Goal: Check status: Check status

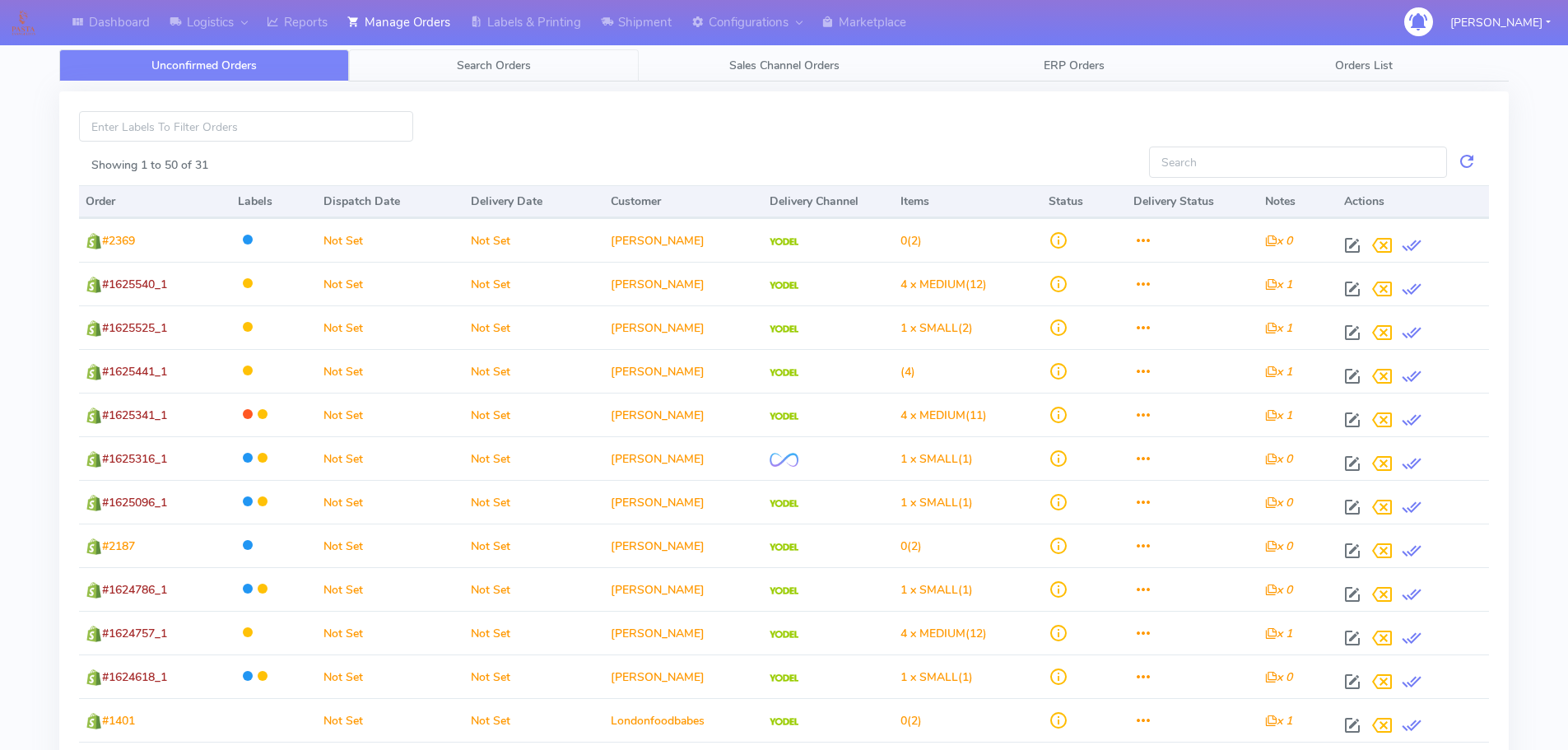
drag, startPoint x: 541, startPoint y: 70, endPoint x: 571, endPoint y: 84, distance: 33.1
click at [540, 70] on link "Search Orders" at bounding box center [494, 65] width 290 height 32
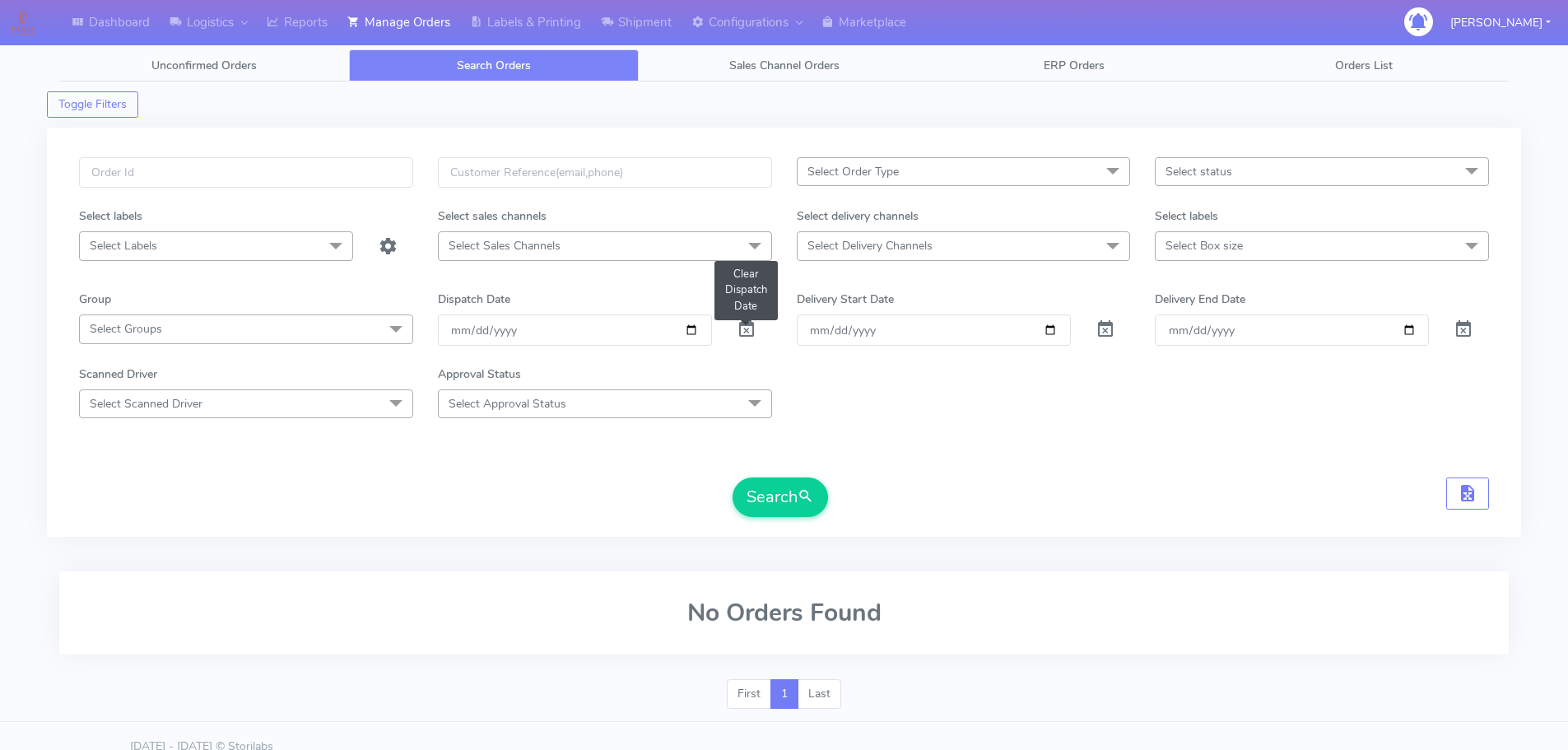
click at [748, 326] on span at bounding box center [746, 333] width 20 height 16
click at [332, 171] on input "text" at bounding box center [246, 172] width 334 height 30
paste input "1625495"
type input "1625495"
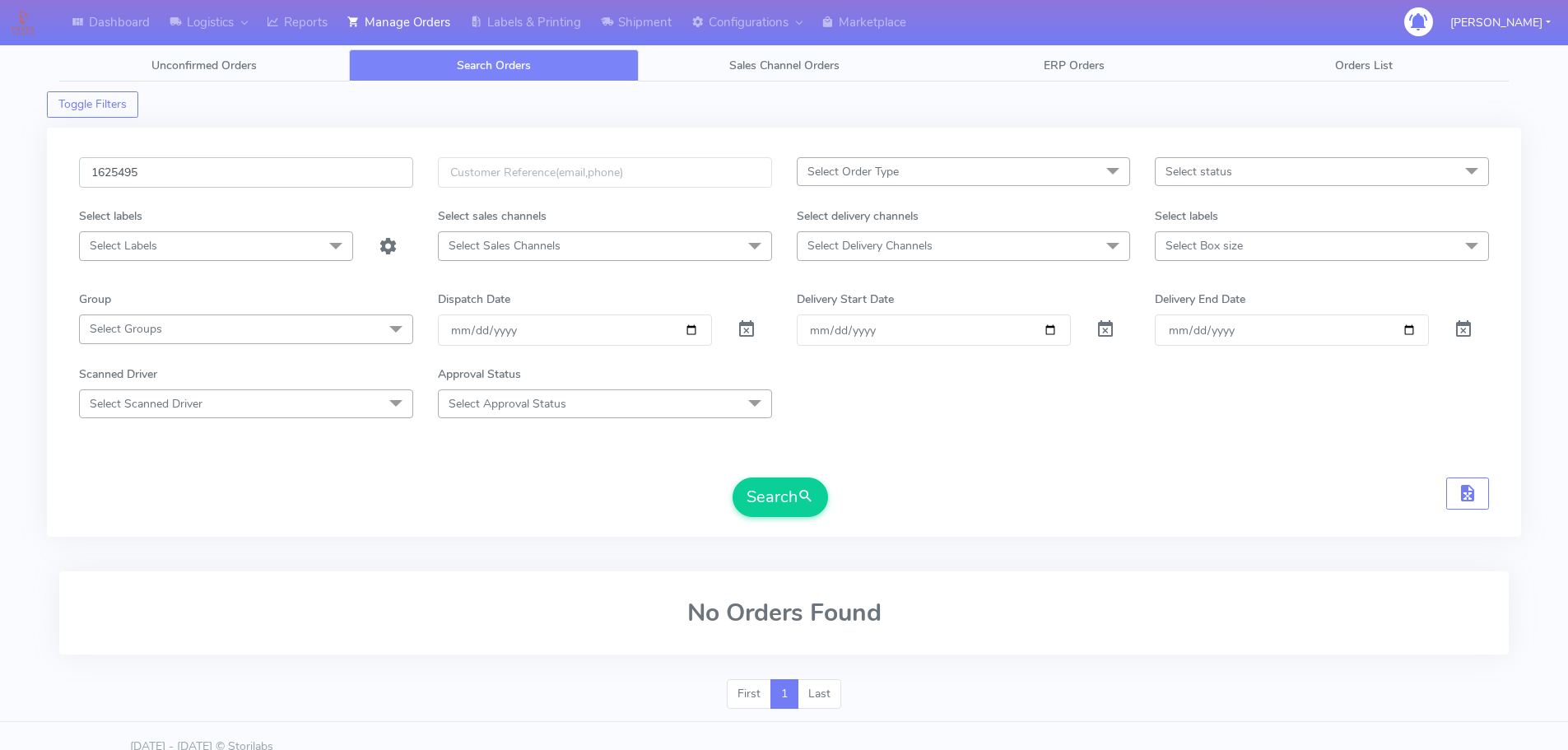
click at [732, 477] on button "Search" at bounding box center [780, 497] width 95 height 40
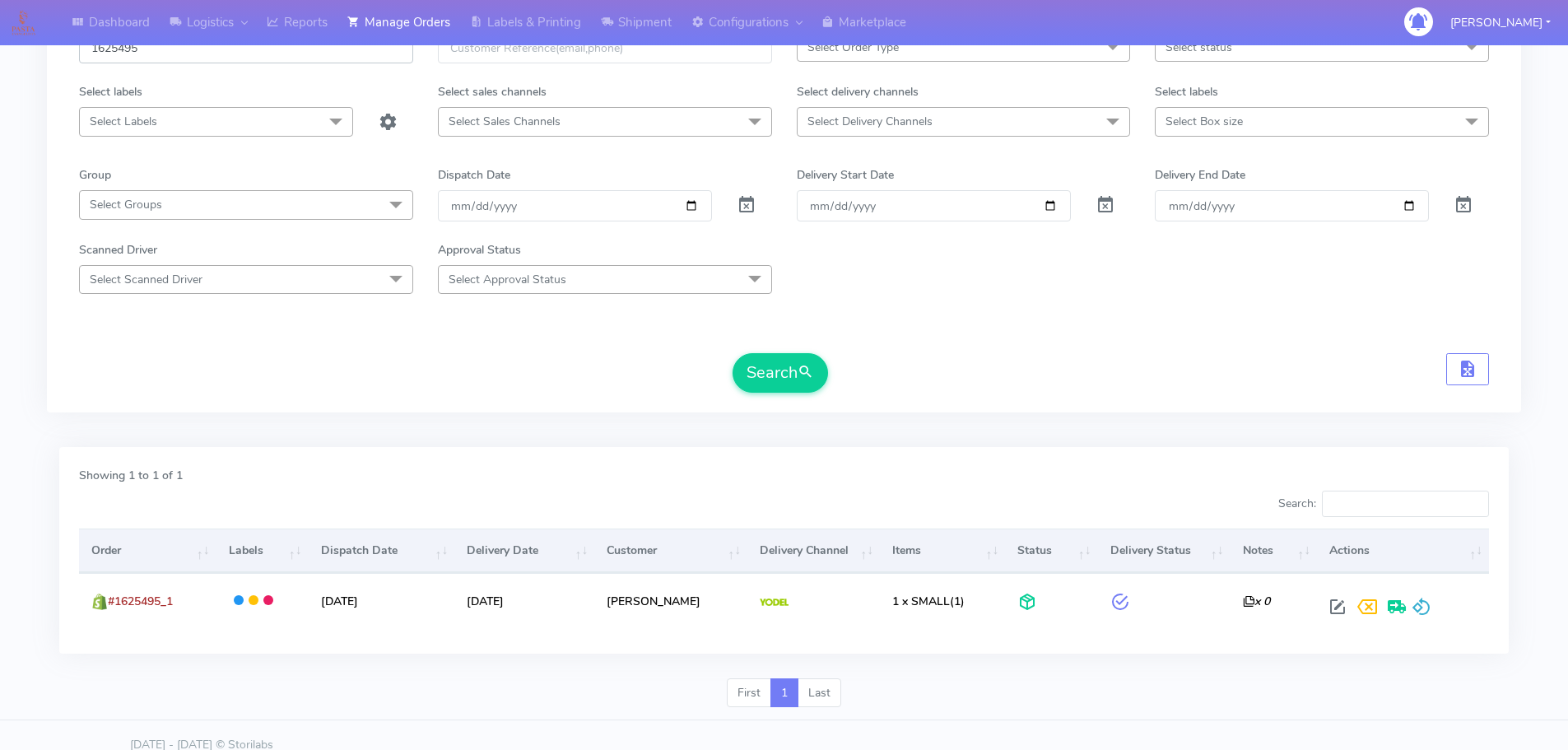
scroll to position [144, 0]
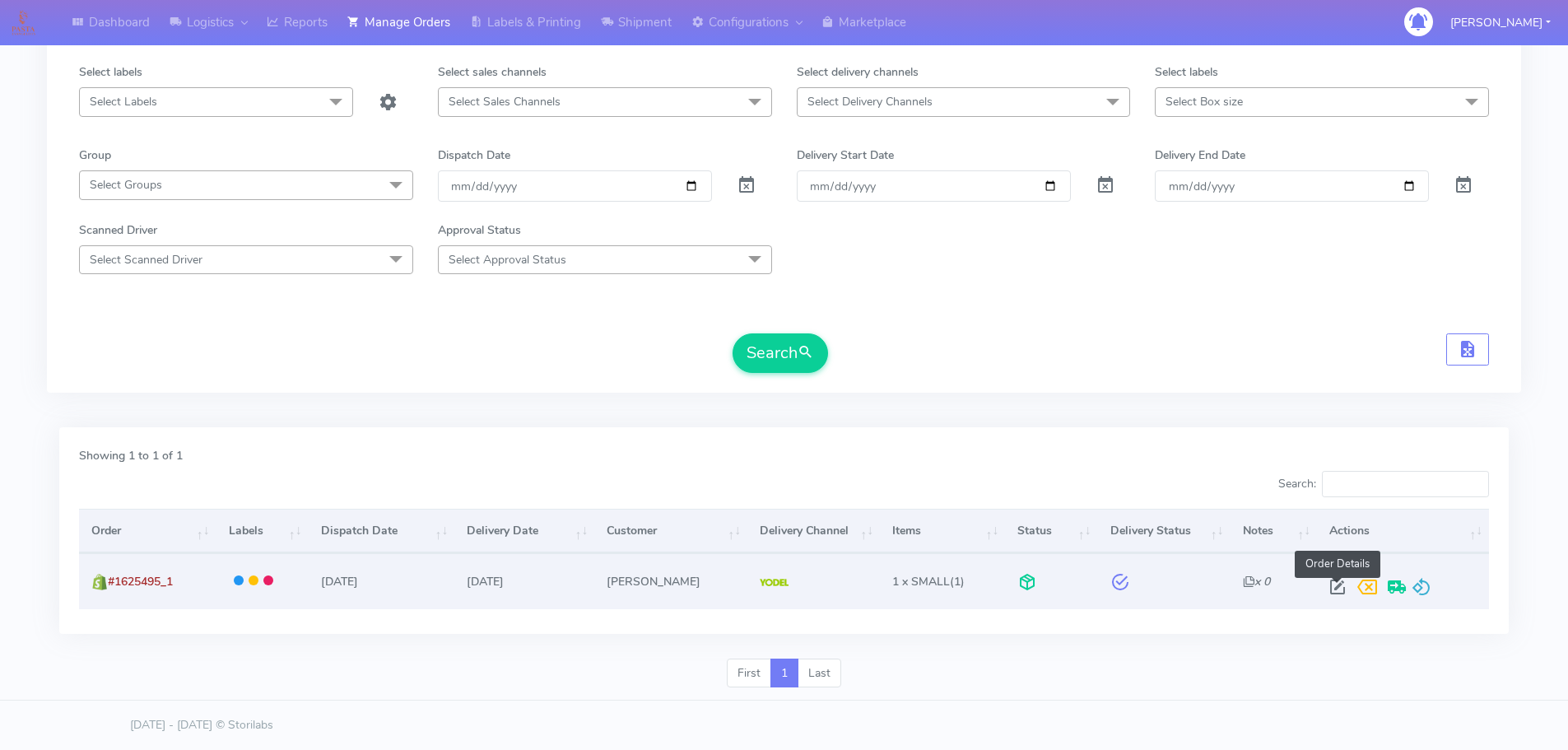
click at [1334, 583] on span at bounding box center [1338, 591] width 30 height 16
select select "5"
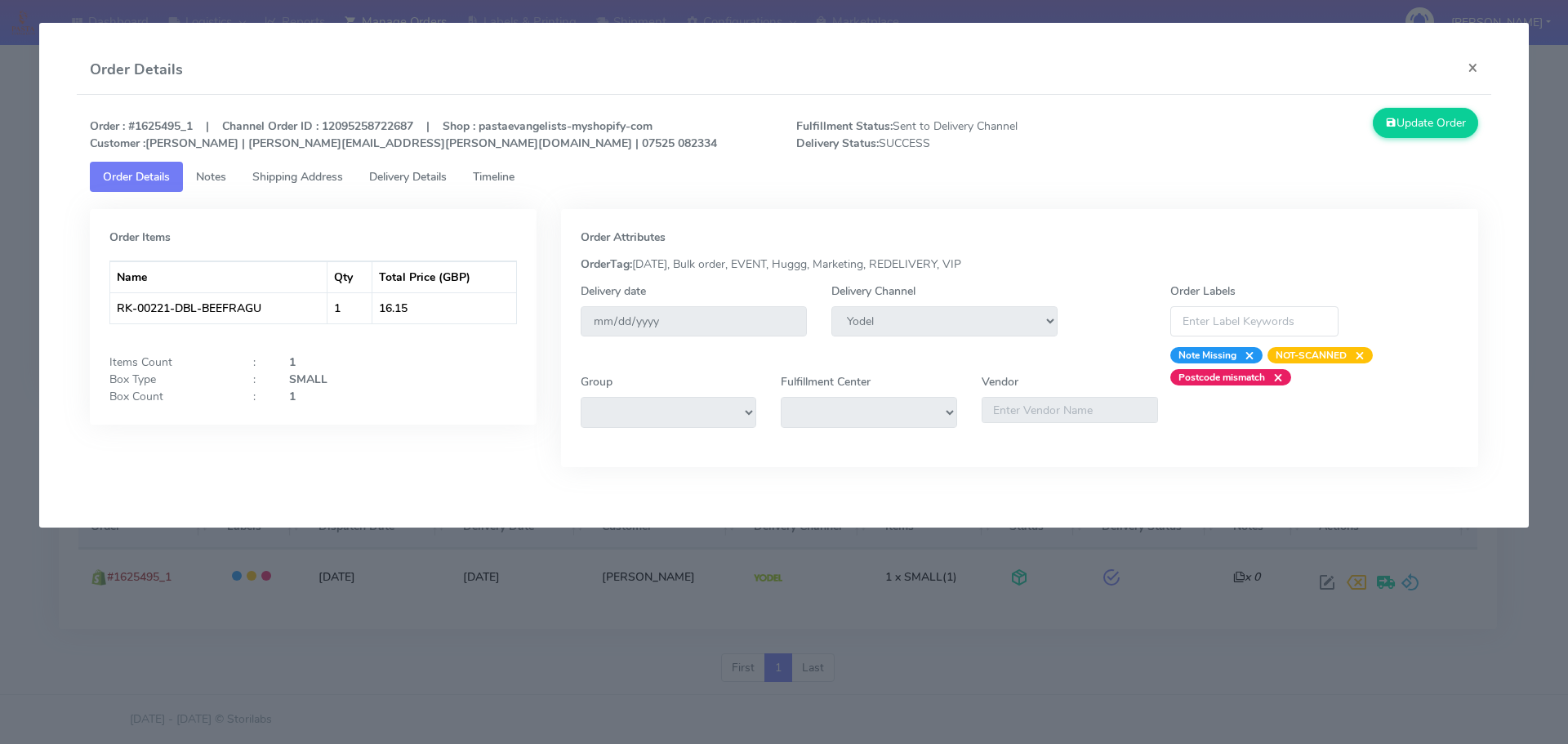
click at [503, 166] on link "Timeline" at bounding box center [493, 177] width 68 height 30
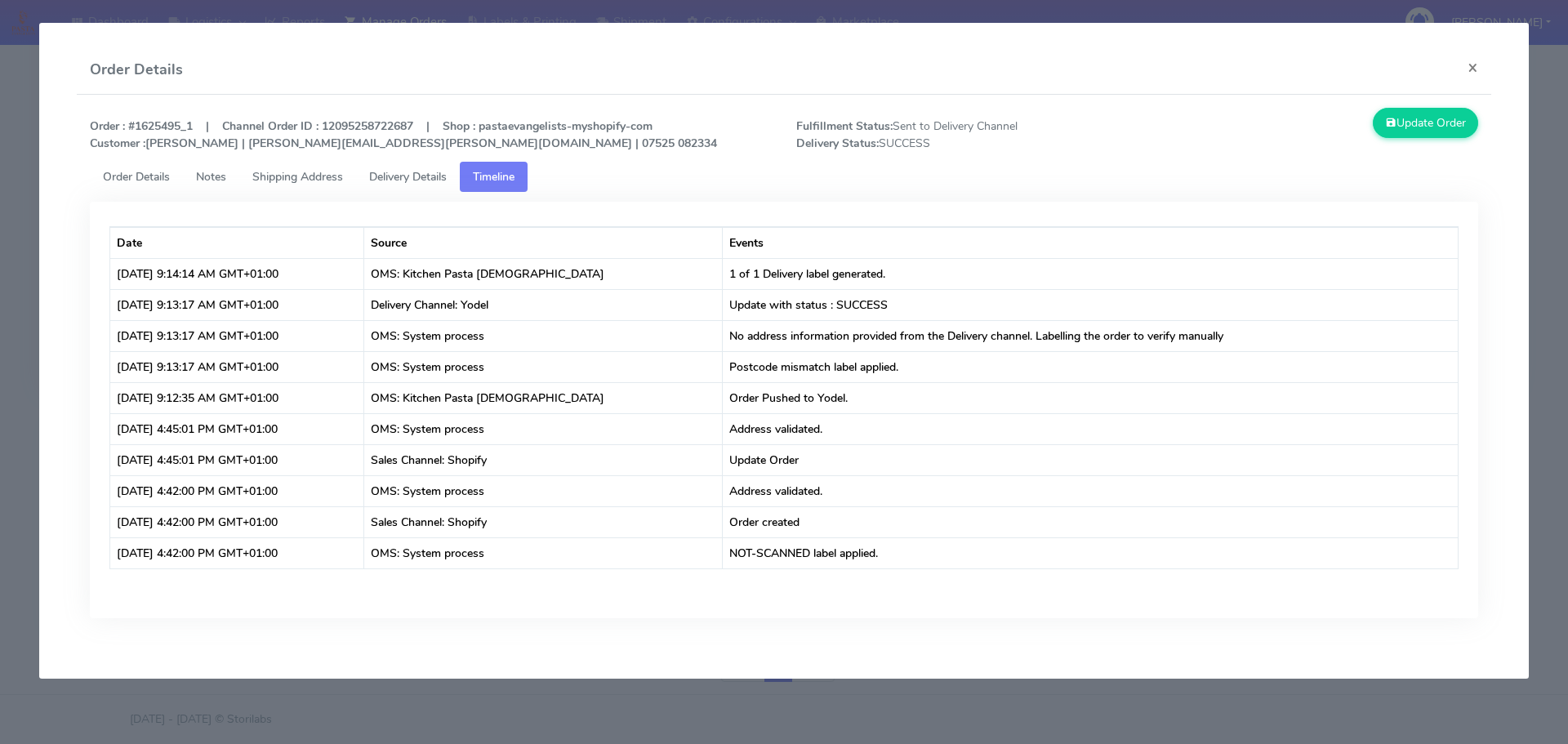
click at [447, 172] on span "Delivery Details" at bounding box center [408, 177] width 77 height 16
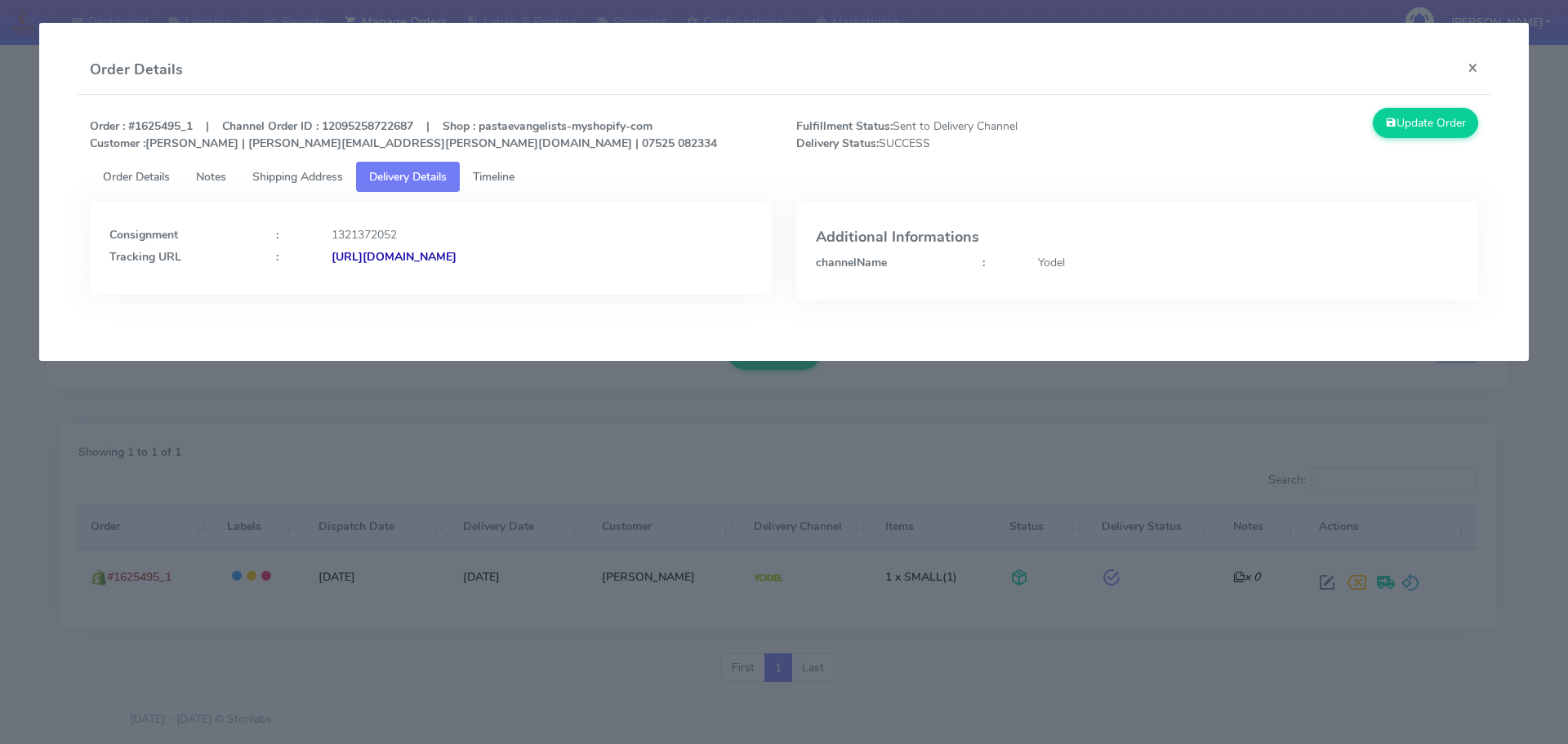
click at [157, 182] on span "Order Details" at bounding box center [137, 177] width 67 height 16
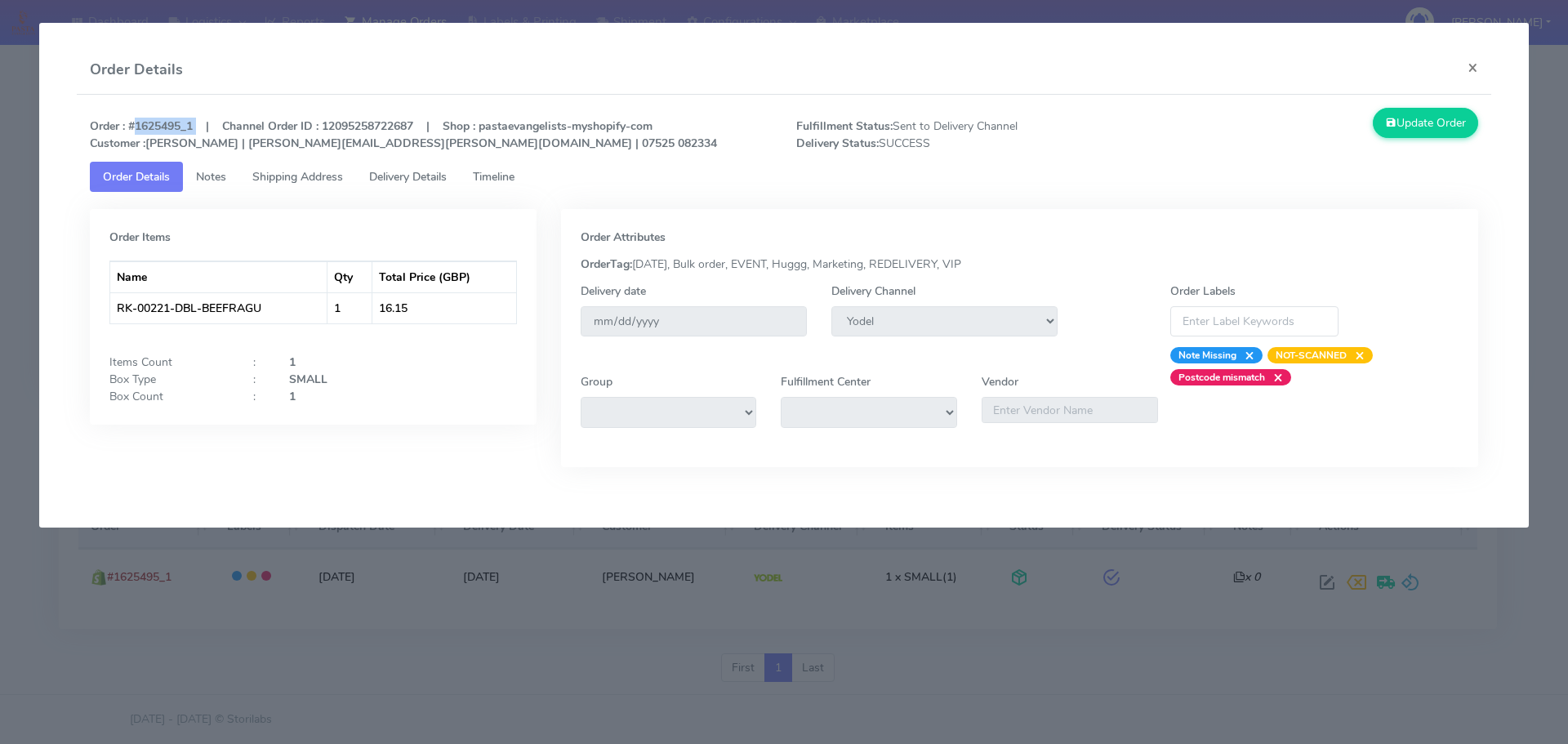
drag, startPoint x: 195, startPoint y: 123, endPoint x: 129, endPoint y: 115, distance: 66.5
click at [129, 115] on div "Order : #1625495_1 | Channel Order ID : 12095258722687 | Shop : pastaevangelist…" at bounding box center [784, 134] width 1413 height 54
copy strong "#1625495_1"
click at [416, 611] on modal-container "Order Details × Order : #1625495_1 | Channel Order ID : 12095258722687 | Shop :…" at bounding box center [784, 372] width 1568 height 744
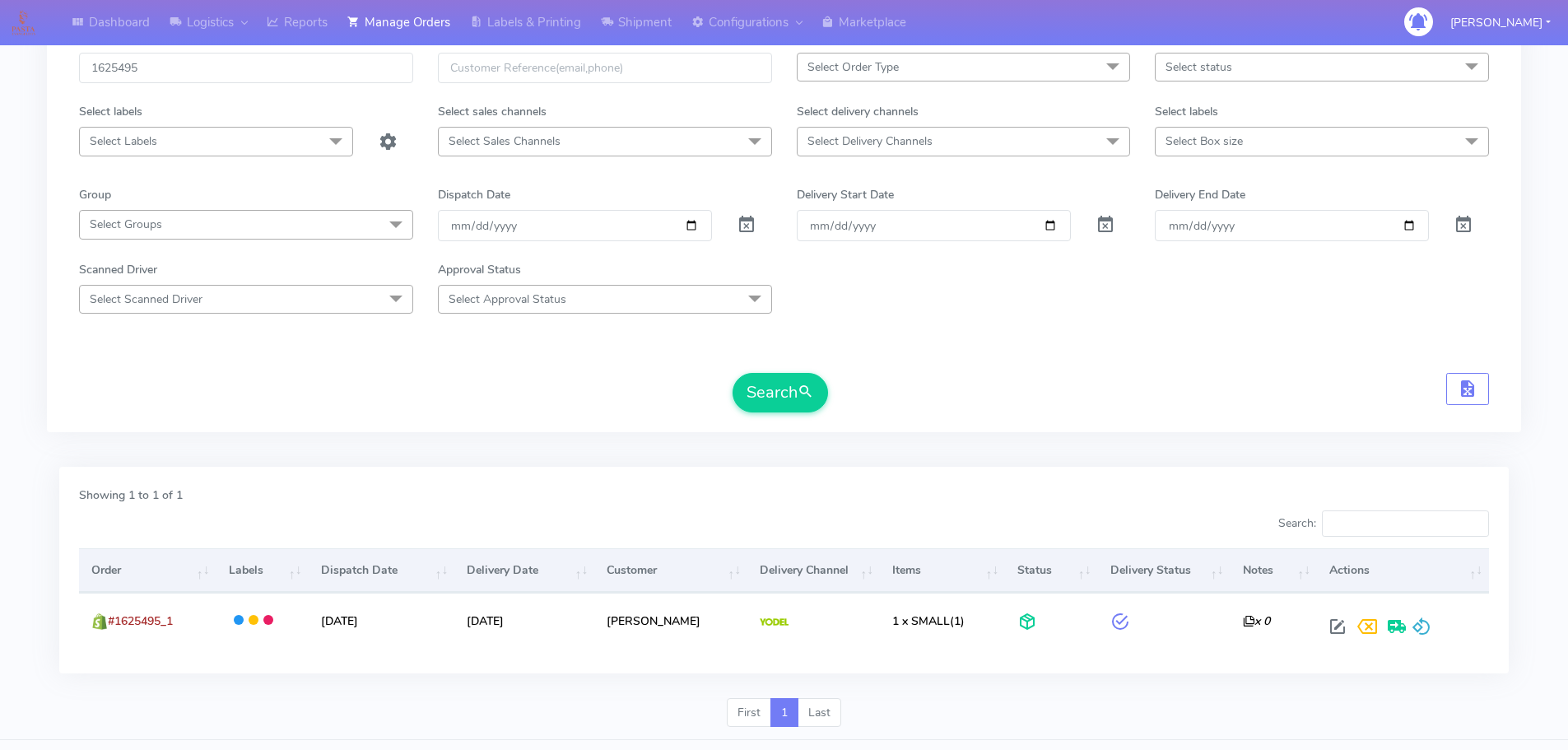
scroll to position [0, 0]
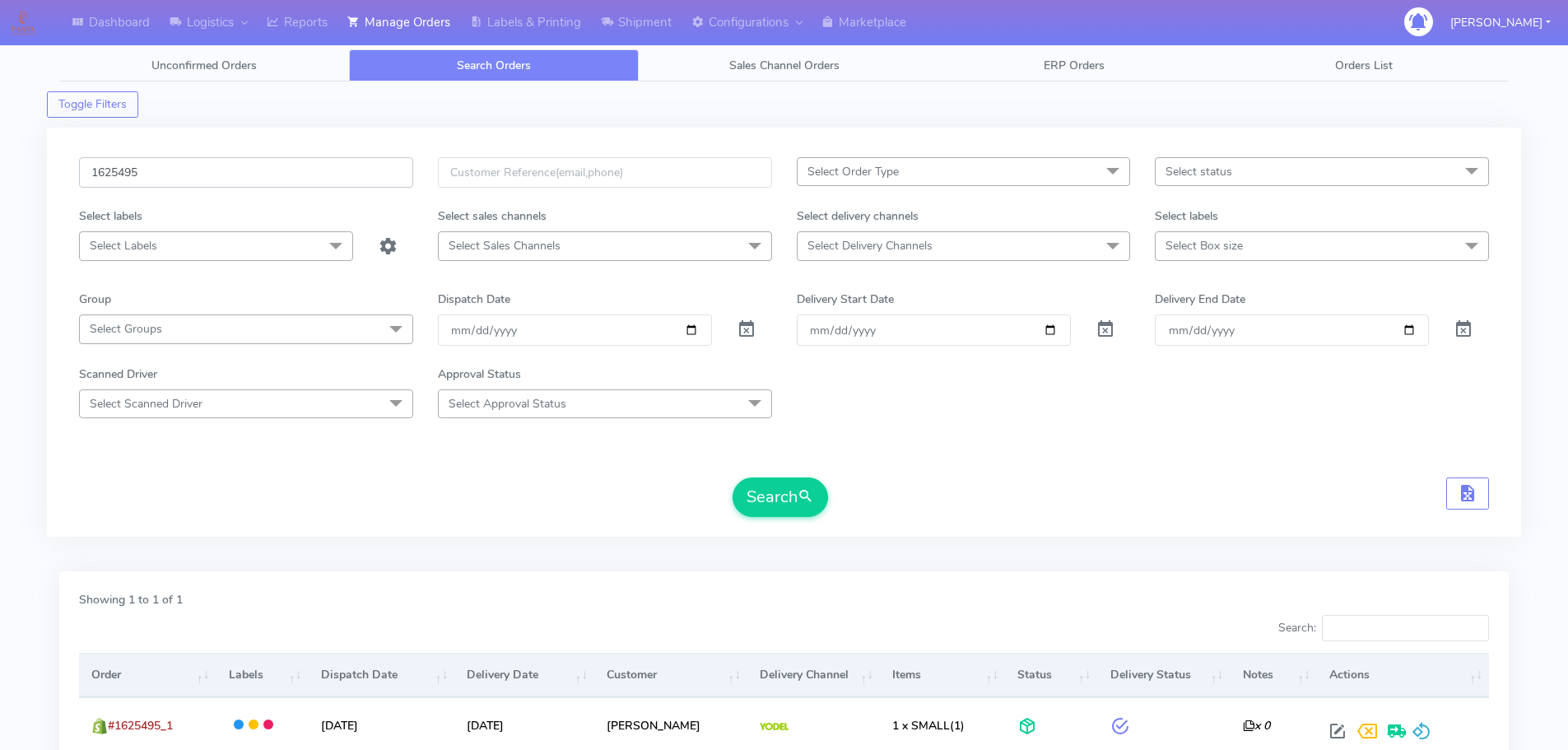
click at [323, 181] on input "1625495" at bounding box center [246, 172] width 334 height 30
paste input "080"
click at [732, 477] on button "Search" at bounding box center [780, 497] width 95 height 40
click at [342, 174] on input "1625080" at bounding box center [246, 172] width 334 height 30
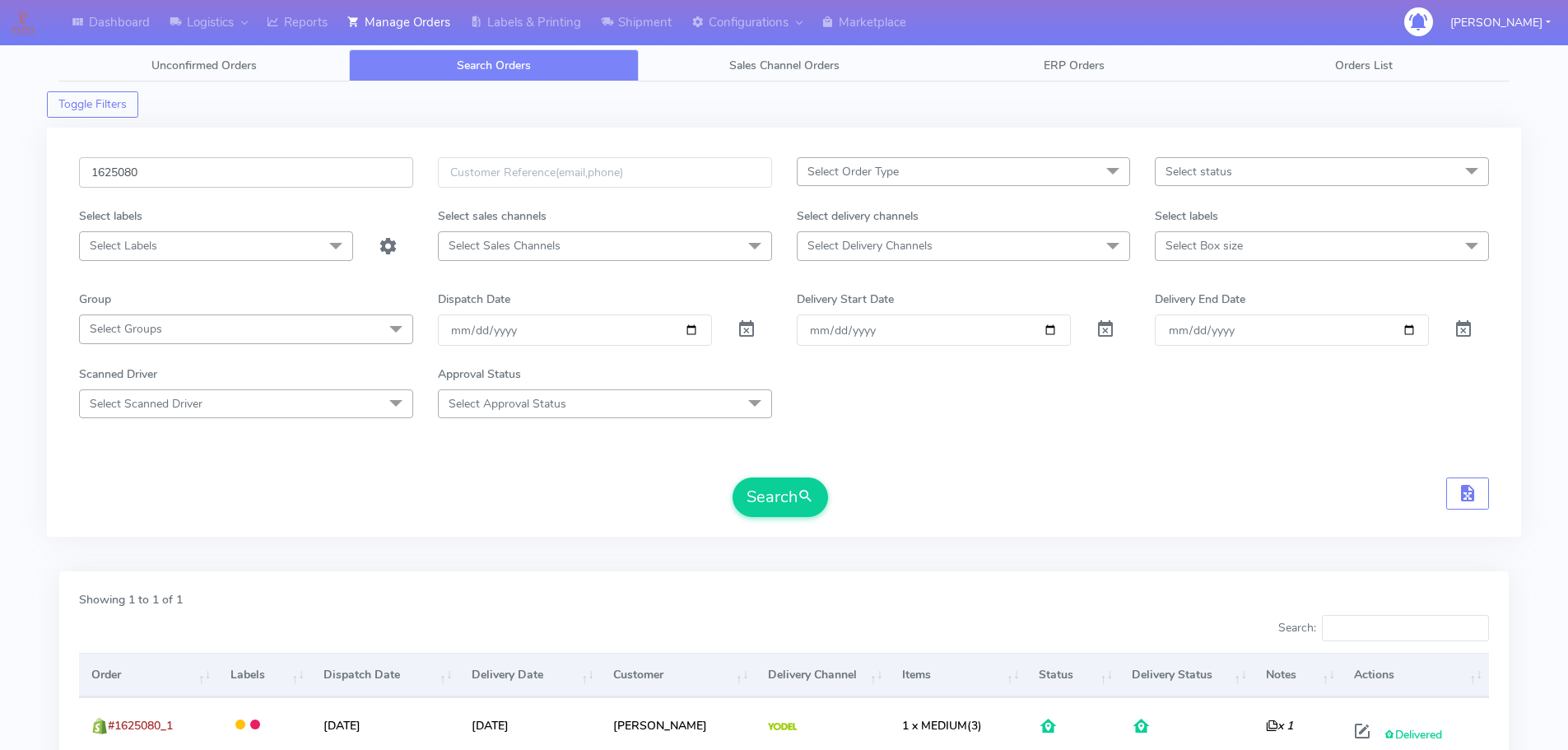
click at [342, 174] on input "1625080" at bounding box center [246, 172] width 334 height 30
paste input "4976"
type input "1624976"
click at [732, 477] on button "Search" at bounding box center [780, 497] width 95 height 40
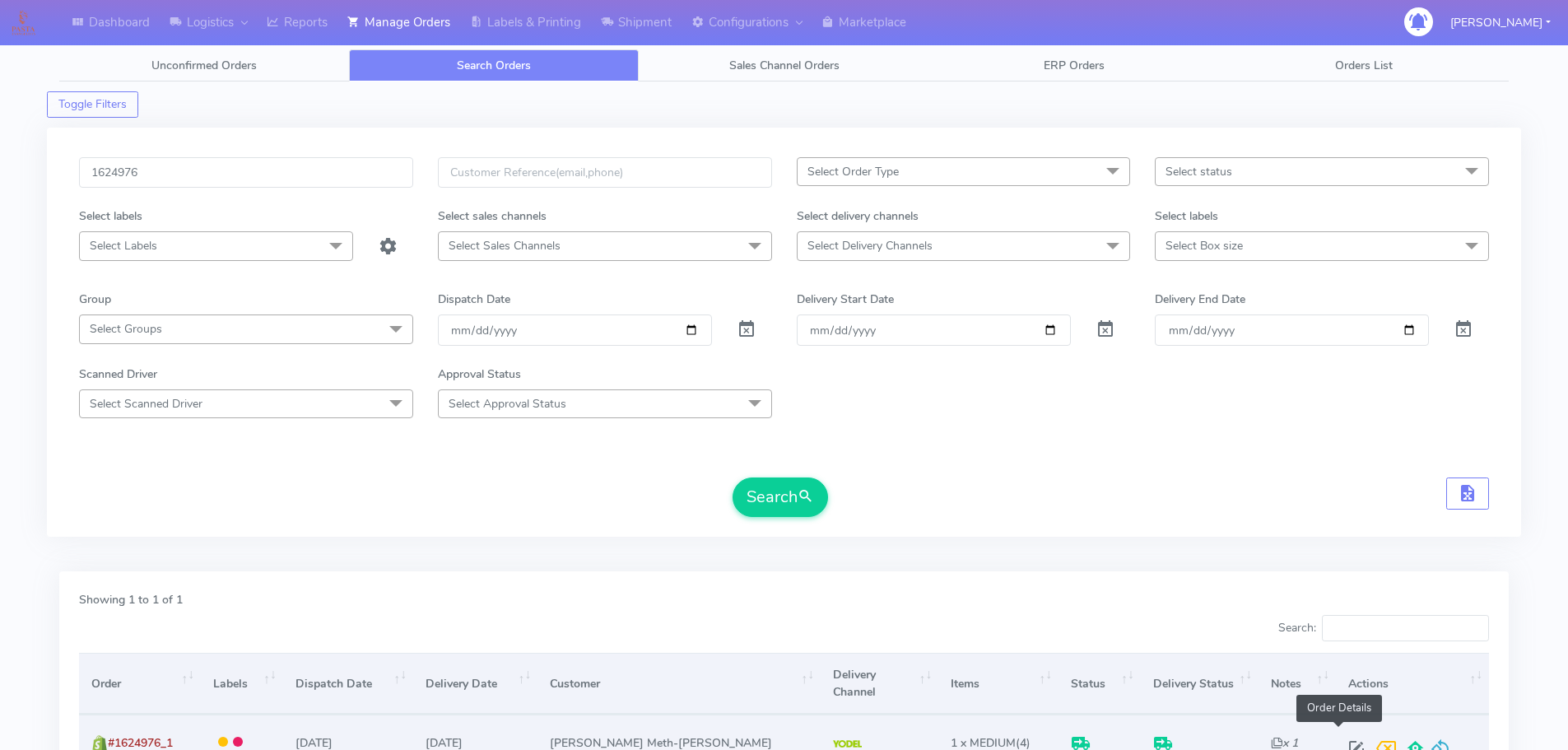
click at [1343, 745] on span at bounding box center [1357, 753] width 30 height 16
select select "5"
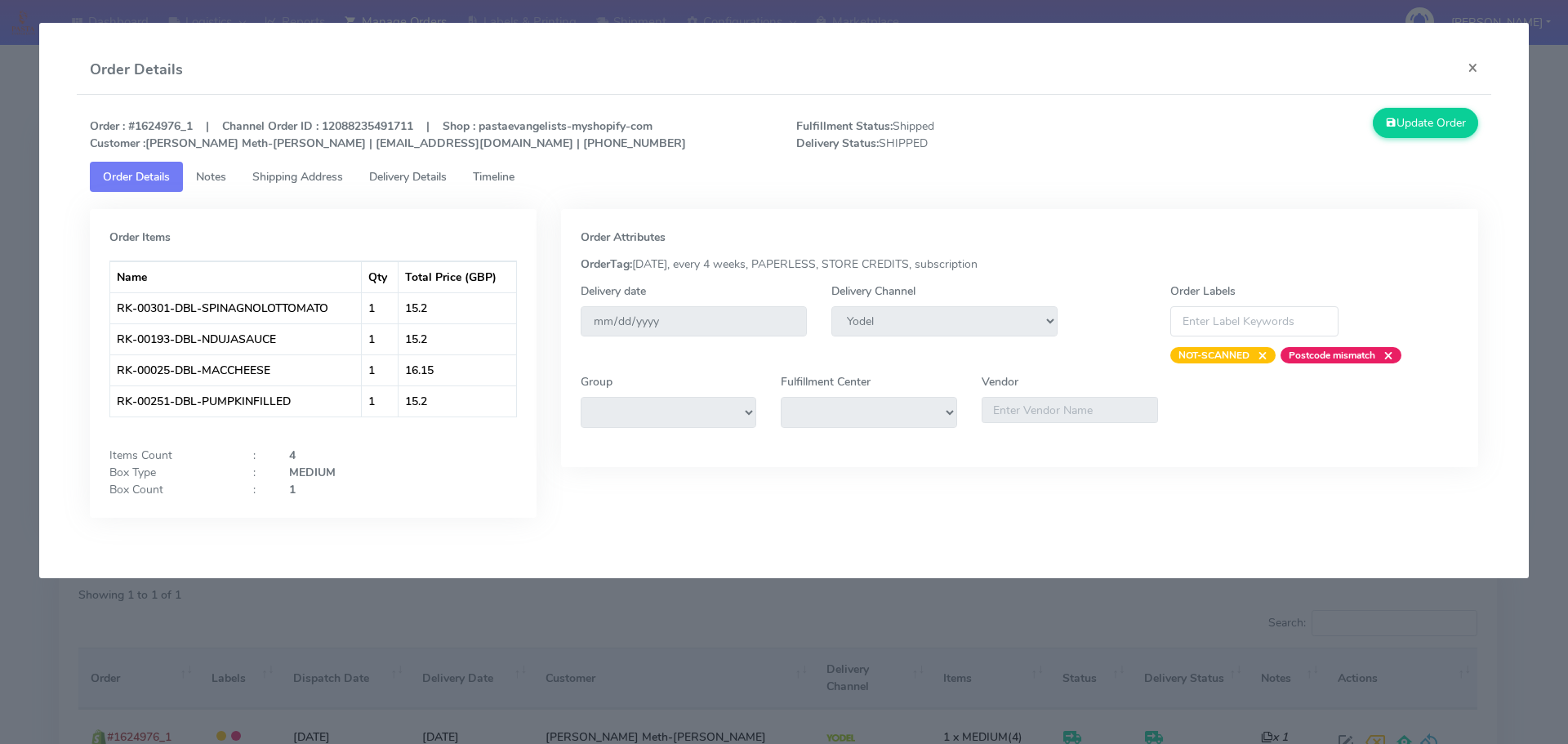
click at [425, 187] on link "Delivery Details" at bounding box center [408, 177] width 103 height 30
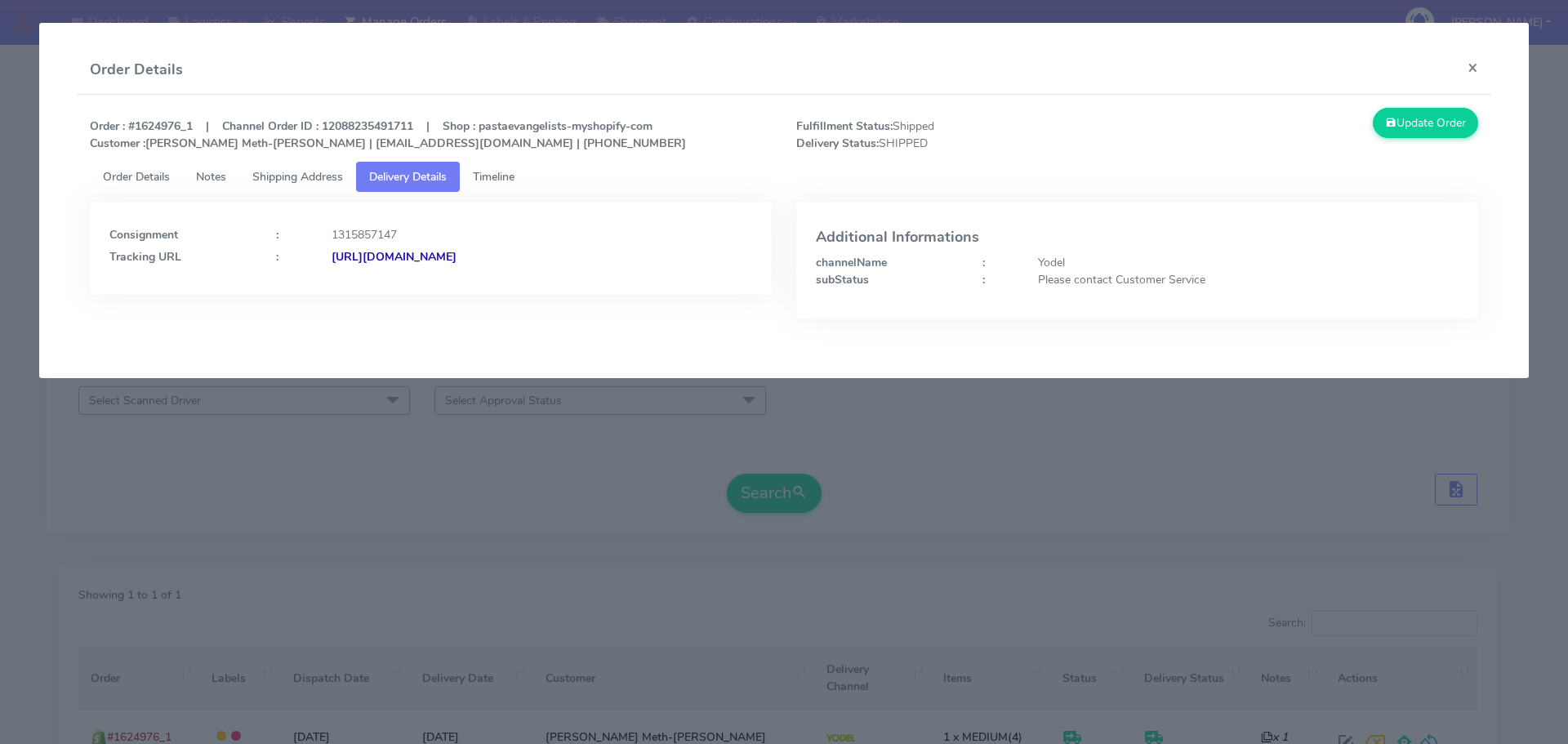
drag, startPoint x: 598, startPoint y: 286, endPoint x: 509, endPoint y: 286, distance: 89.0
click at [509, 286] on div "Consignment : 1315857147 Tracking URL : [URL][DOMAIN_NAME]" at bounding box center [430, 248] width 682 height 93
copy strong "JJD0002249960900438"
click at [697, 368] on app-order-update "Order Details × Order : #1624976_1 | Channel Order ID : 12088235491711 | Shop :…" at bounding box center [784, 201] width 1490 height 356
click at [696, 428] on modal-container "Order Details × Order : #1624976_1 | Channel Order ID : 12088235491711 | Shop :…" at bounding box center [784, 372] width 1568 height 744
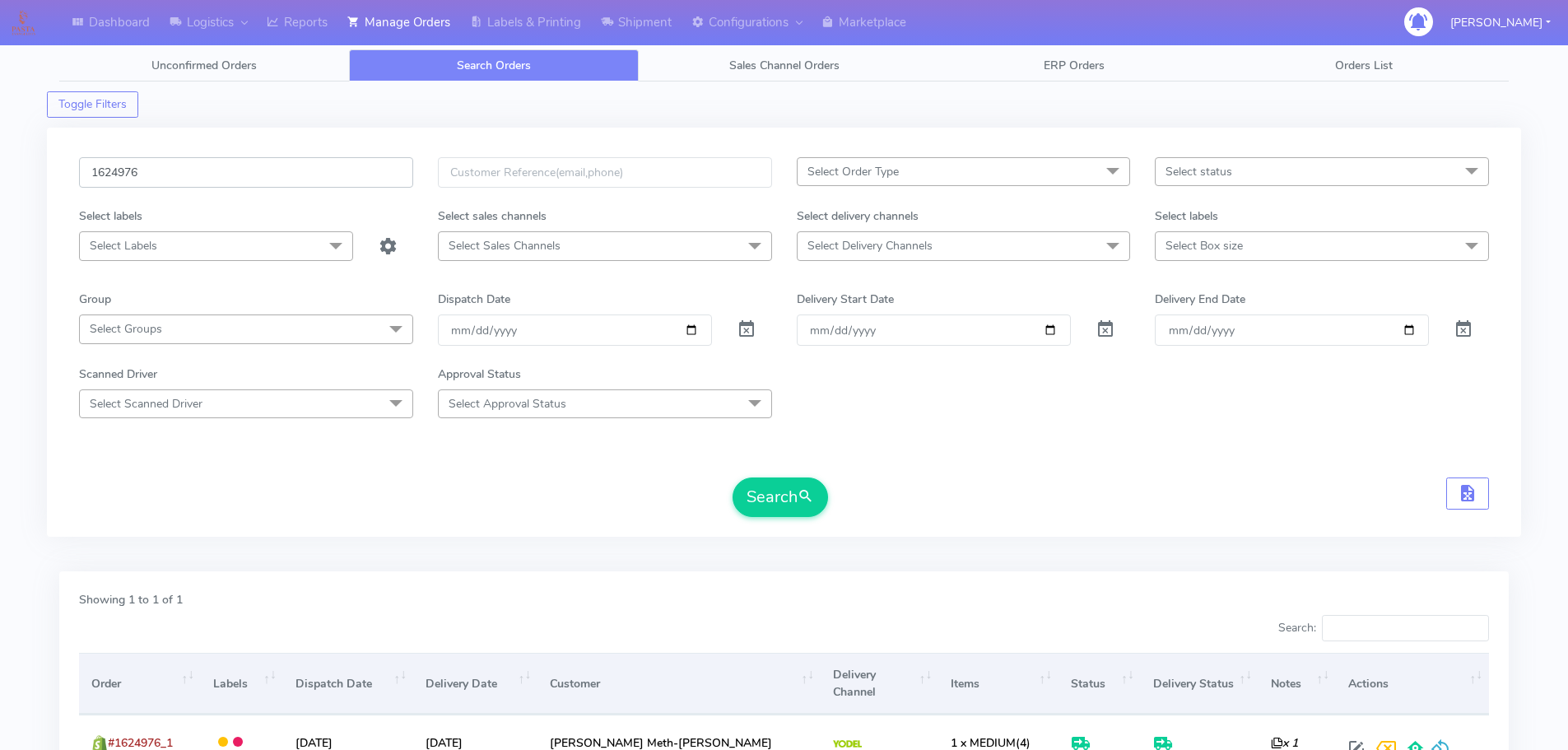
click at [359, 161] on input "1624976" at bounding box center [246, 172] width 334 height 30
paste input "341"
type input "1623416"
click at [732, 477] on button "Search" at bounding box center [780, 497] width 95 height 40
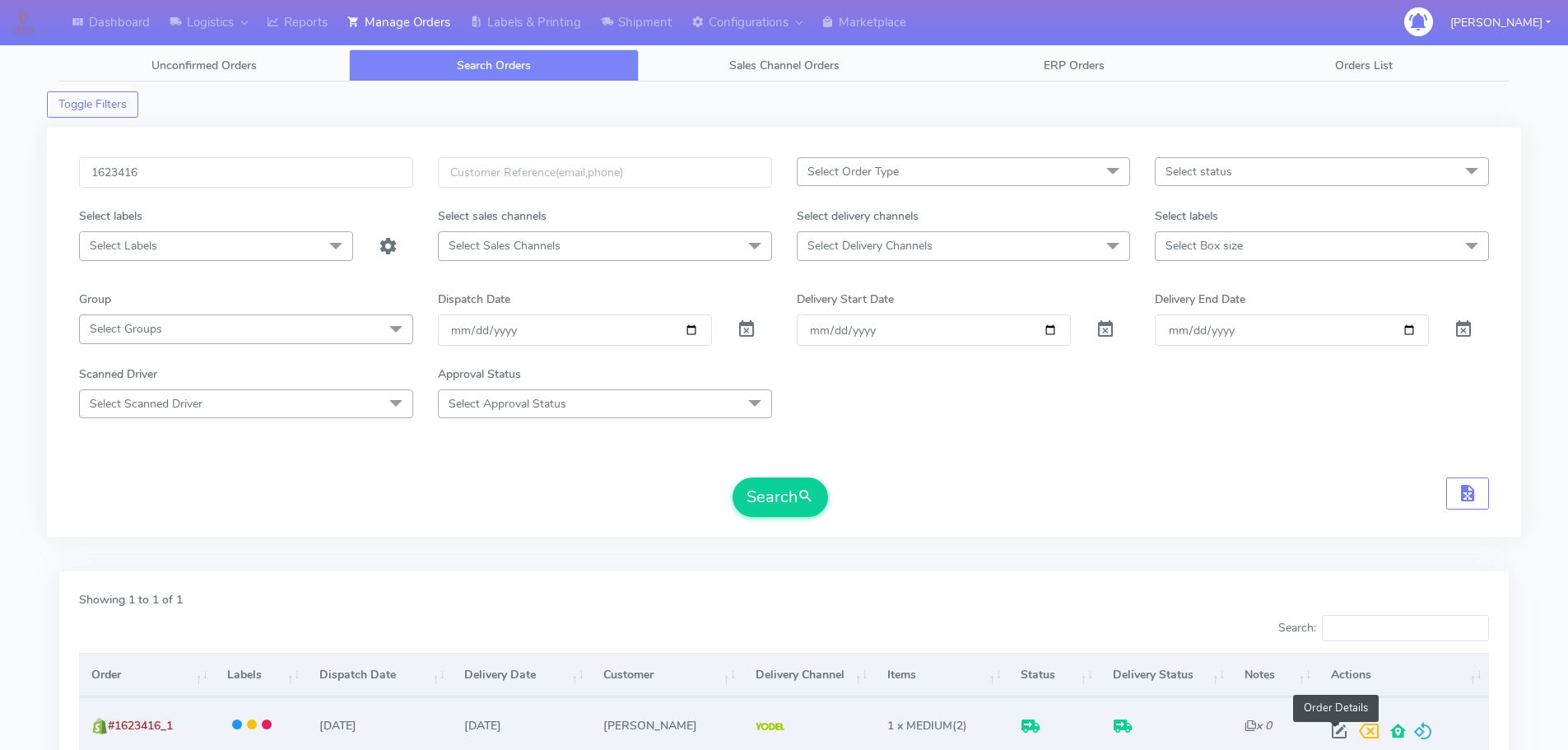
click at [1336, 737] on span at bounding box center [1340, 735] width 30 height 16
select select "5"
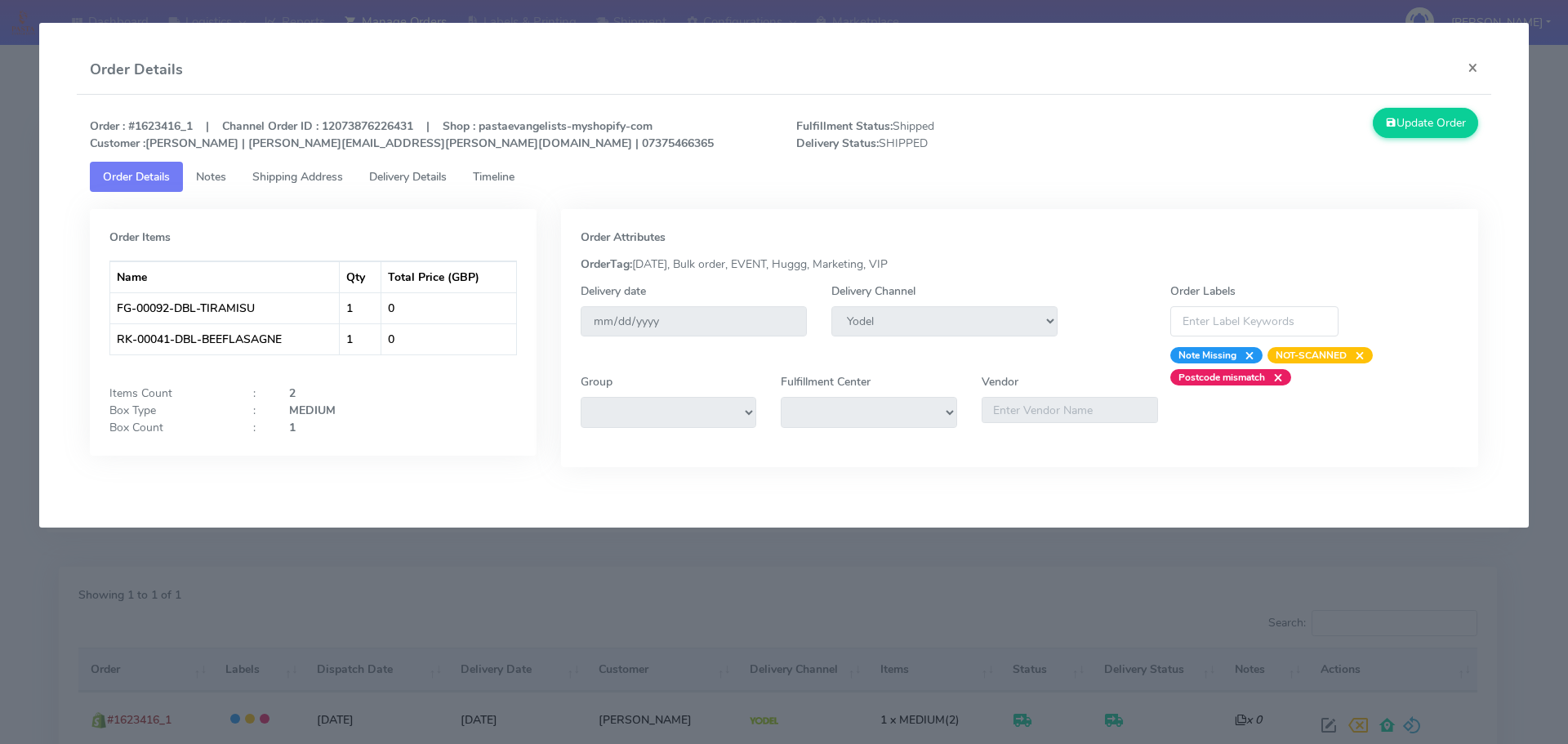
click at [425, 169] on span "Delivery Details" at bounding box center [408, 177] width 77 height 16
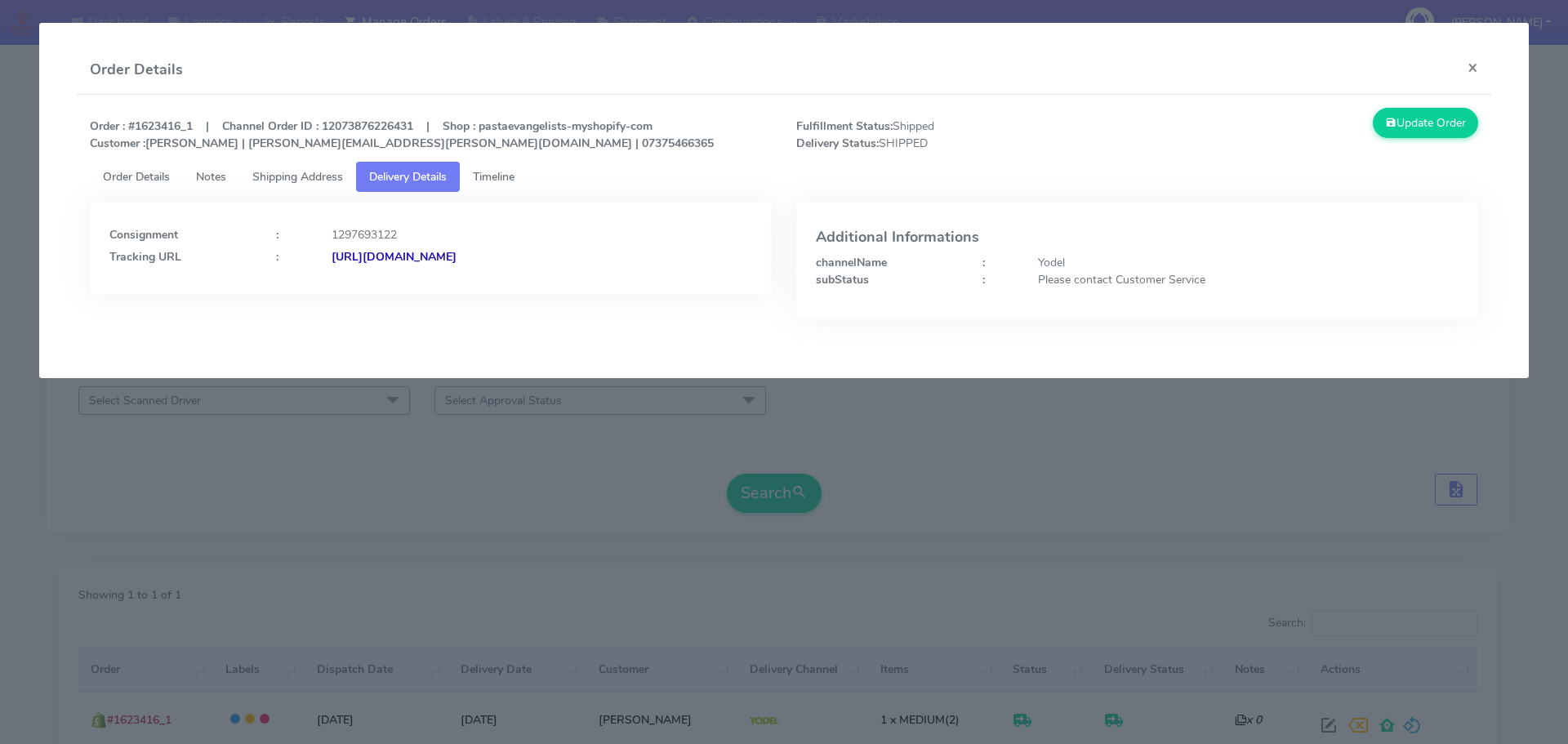
drag, startPoint x: 664, startPoint y: 276, endPoint x: 508, endPoint y: 278, distance: 156.0
click at [508, 278] on div "Consignment : 1297693122 Tracking URL : [URL][DOMAIN_NAME]" at bounding box center [430, 248] width 682 height 93
copy strong "JJD0002249960897678"
click at [606, 474] on modal-container "Order Details × Order : #1623416_1 | Channel Order ID : 12073876226431 | Shop :…" at bounding box center [784, 372] width 1568 height 744
